Goal: Find specific page/section: Find specific page/section

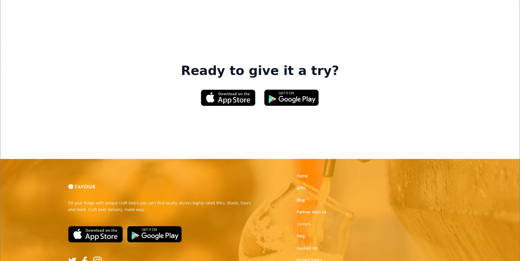
scroll to position [819, 0]
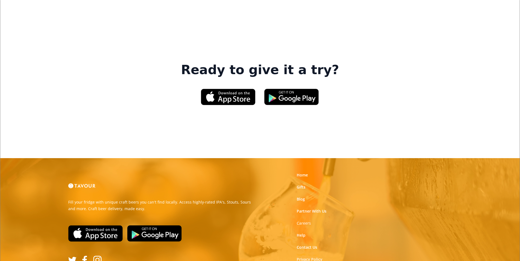
click at [320, 256] on link "Privacy Policy" at bounding box center [310, 258] width 26 height 5
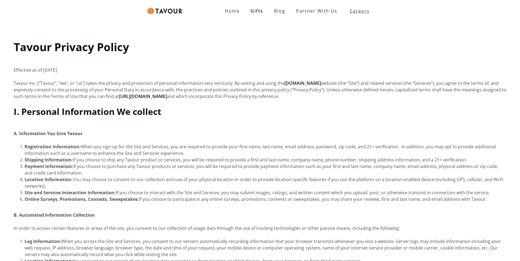
click at [360, 11] on strong "Careers" at bounding box center [360, 10] width 20 height 11
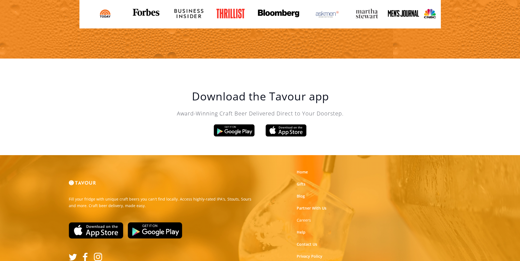
scroll to position [926, 0]
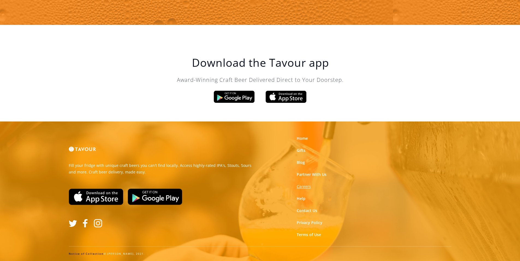
click at [302, 187] on strong "Careers" at bounding box center [304, 186] width 14 height 5
